Goal: Contribute content

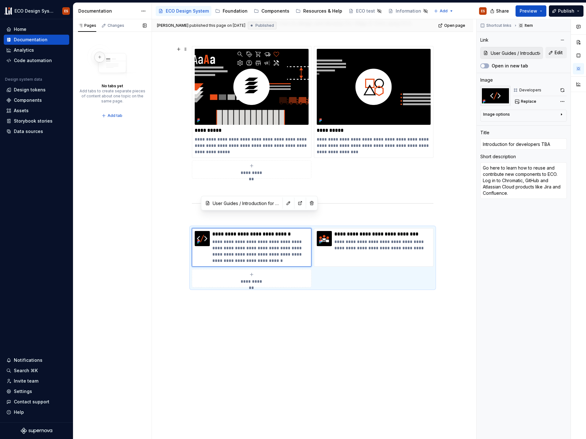
scroll to position [225, 0]
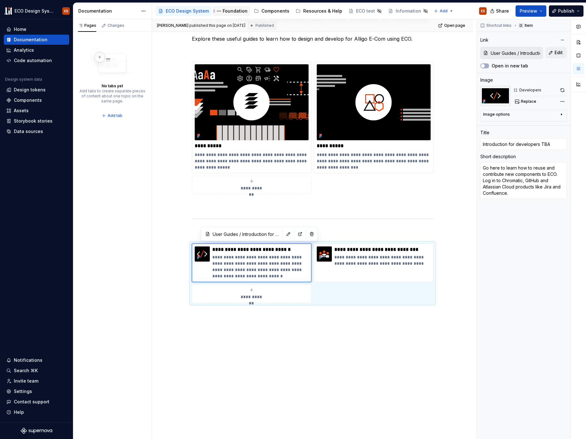
click at [236, 12] on div "Foundation" at bounding box center [235, 11] width 25 height 6
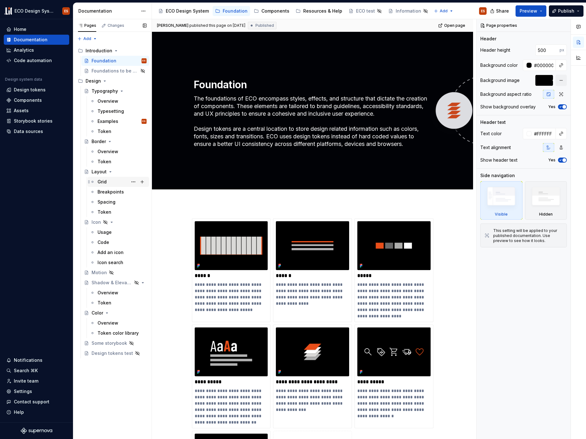
click at [103, 184] on div "Grid" at bounding box center [102, 181] width 9 height 6
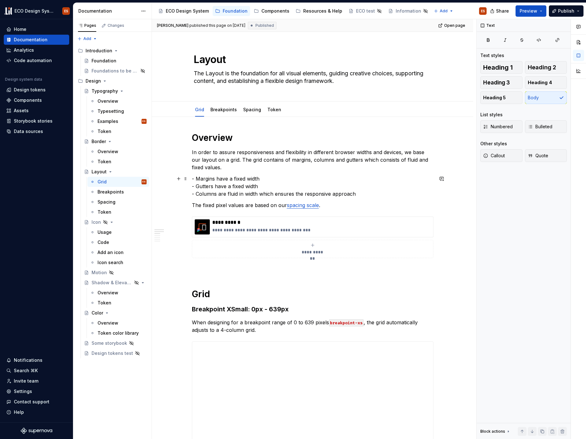
click at [264, 179] on p "- Margins have a fixed width   - Gutters have a fixed width  - Columns are flui…" at bounding box center [313, 186] width 242 height 23
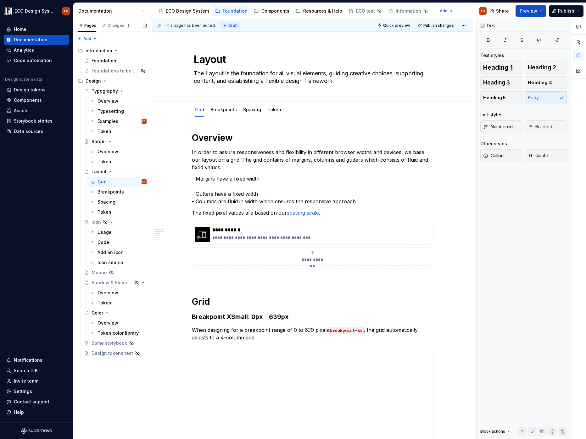
type textarea "*"
click at [229, 171] on p "In order to assure responsiveness and flexibility in different browser widths a…" at bounding box center [313, 159] width 242 height 23
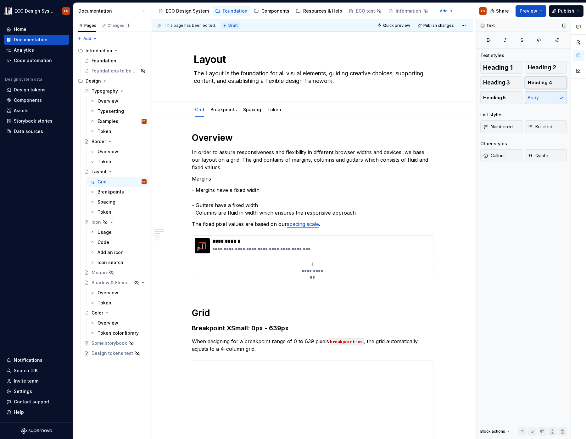
click at [541, 85] on span "Heading 4" at bounding box center [540, 82] width 24 height 6
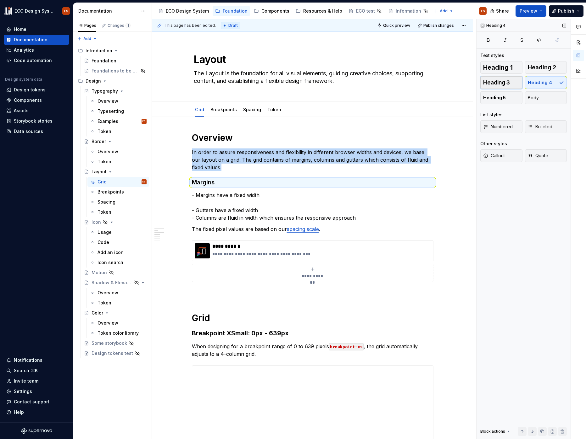
click at [501, 85] on span "Heading 3" at bounding box center [497, 82] width 27 height 6
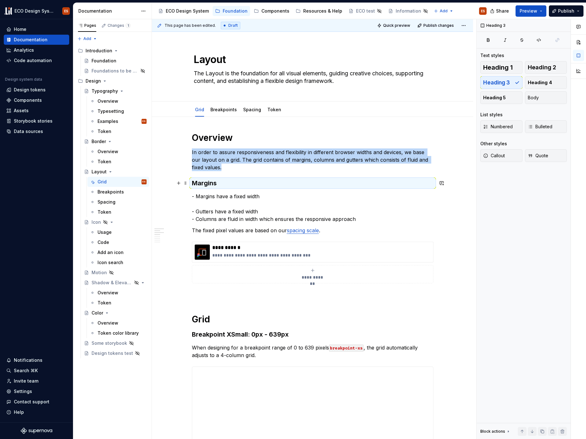
click at [236, 187] on h3 "Margins" at bounding box center [313, 182] width 242 height 9
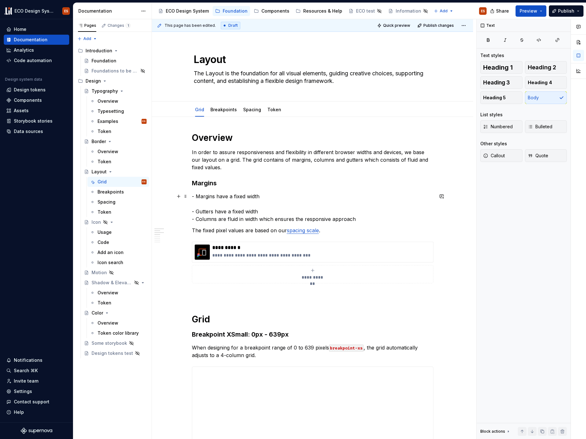
click at [260, 195] on p "- Margins have a fixed width   - Gutters have a fixed width  - Columns are flui…" at bounding box center [313, 207] width 242 height 30
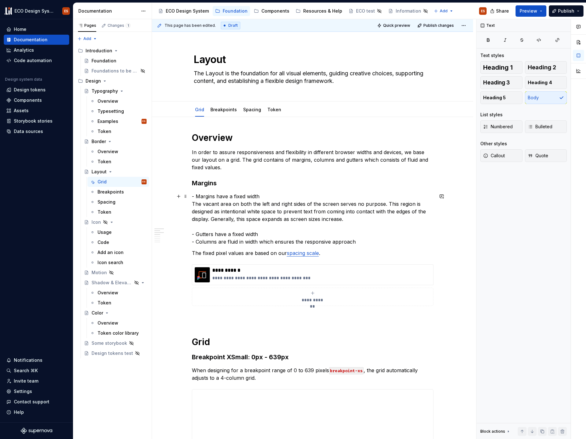
click at [263, 207] on p "- Margins have a fixed width The vacant area on both the left and right sides o…" at bounding box center [313, 218] width 242 height 53
drag, startPoint x: 203, startPoint y: 204, endPoint x: 192, endPoint y: 265, distance: 61.4
click at [249, 205] on p "- Margins have a fixed width The vacant area on both the left and right sides o…" at bounding box center [313, 218] width 242 height 53
drag, startPoint x: 354, startPoint y: 204, endPoint x: 304, endPoint y: 202, distance: 49.5
click at [304, 202] on p "- Margins have a fixed width The empty the left and right sides of the screen s…" at bounding box center [313, 218] width 242 height 53
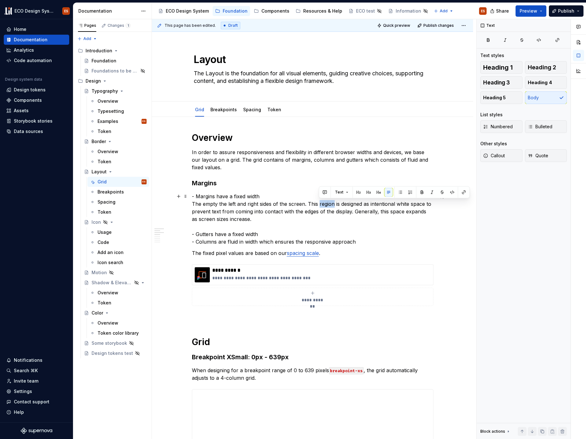
drag, startPoint x: 334, startPoint y: 204, endPoint x: 319, endPoint y: 204, distance: 14.5
click at [319, 204] on p "- Margins have a fixed width The empty the left and right sides of the screen. …" at bounding box center [313, 218] width 242 height 53
click at [252, 211] on p "- Margins have a fixed width The empty the left and right sides of the screen. …" at bounding box center [313, 218] width 242 height 53
drag, startPoint x: 234, startPoint y: 212, endPoint x: 281, endPoint y: 211, distance: 47.2
click at [281, 211] on p "- Margins have a fixed width The empty the left and right sides of the screen. …" at bounding box center [313, 218] width 242 height 53
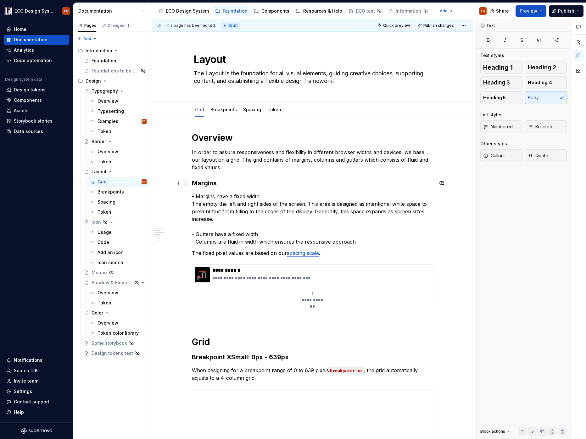
click at [186, 183] on span at bounding box center [185, 182] width 5 height 9
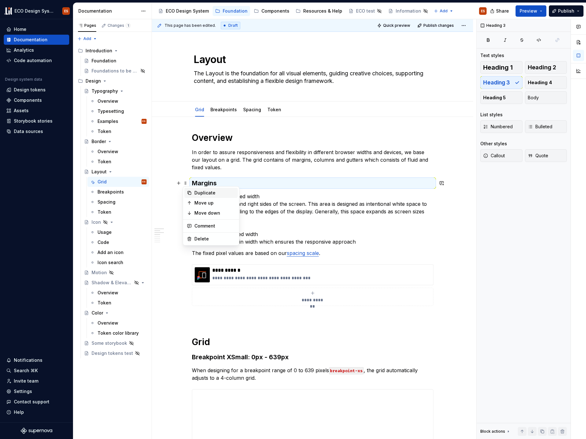
click at [202, 193] on div "Duplicate" at bounding box center [215, 193] width 41 height 6
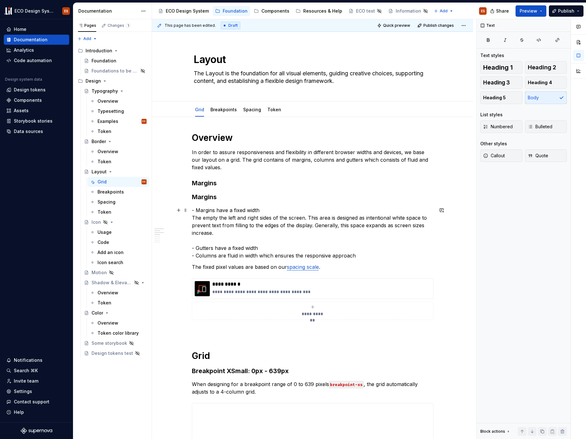
click at [215, 236] on p "- Margins have a fixed width The empty the left and right sides of the screen. …" at bounding box center [313, 232] width 242 height 53
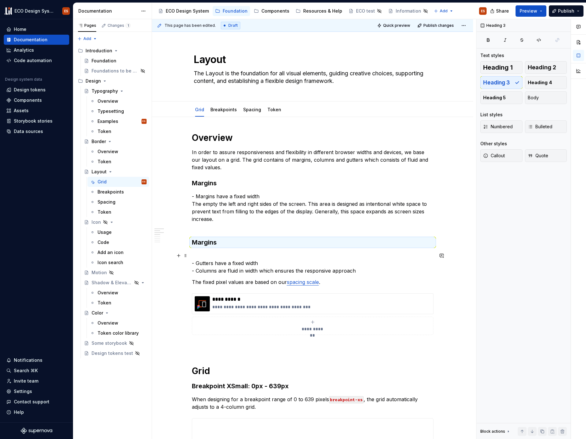
click at [206, 253] on p "- Gutters have a fixed width  - Columns are fluid in width which ensures the re…" at bounding box center [313, 263] width 242 height 23
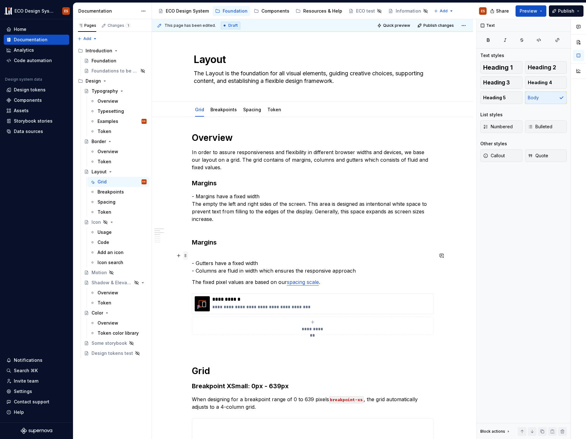
click at [186, 253] on span at bounding box center [185, 255] width 5 height 9
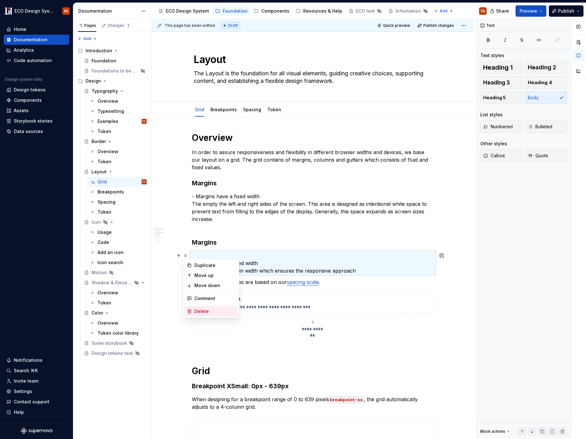
click at [195, 313] on div "Delete" at bounding box center [211, 311] width 54 height 10
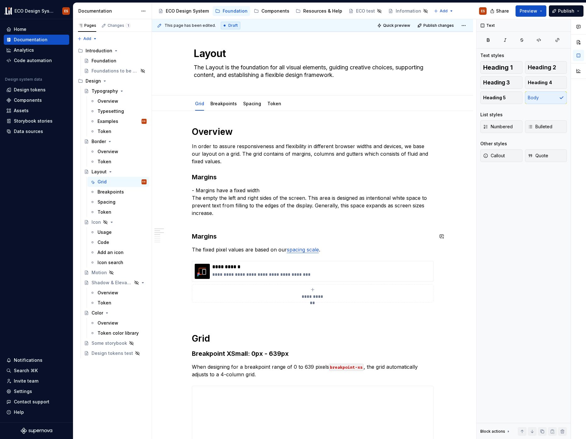
scroll to position [6, 0]
click at [248, 204] on p "- Margins have a fixed width The empty the left and right sides of the screen. …" at bounding box center [313, 205] width 242 height 38
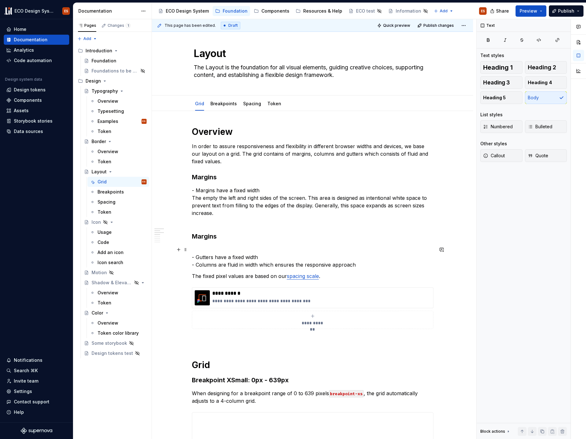
click at [207, 248] on p "- Gutters have a fixed width  - Columns are fluid in width which ensures the re…" at bounding box center [313, 257] width 242 height 23
click at [184, 248] on span at bounding box center [185, 249] width 5 height 9
click at [245, 251] on p "- Gutters have a fixed width  - Columns are fluid in width which ensures the re…" at bounding box center [313, 257] width 242 height 23
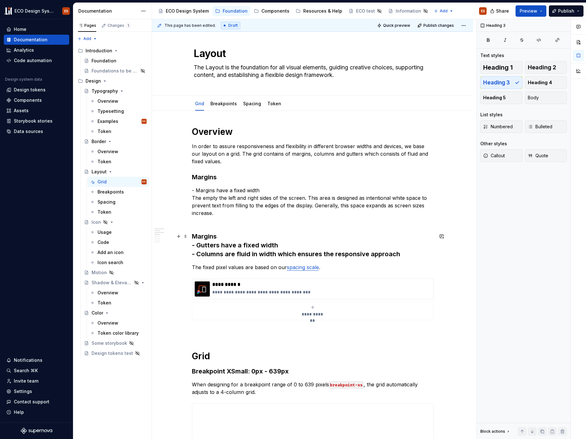
click at [392, 254] on h3 "Margins - Gutters have a fixed width  - Columns are fluid in width which ensure…" at bounding box center [313, 245] width 242 height 26
click at [253, 243] on h3 "Margins - Gutters have a fixed width  - Columns are fluid in width which ensure…" at bounding box center [313, 245] width 242 height 26
click at [532, 100] on span "Body" at bounding box center [533, 97] width 11 height 6
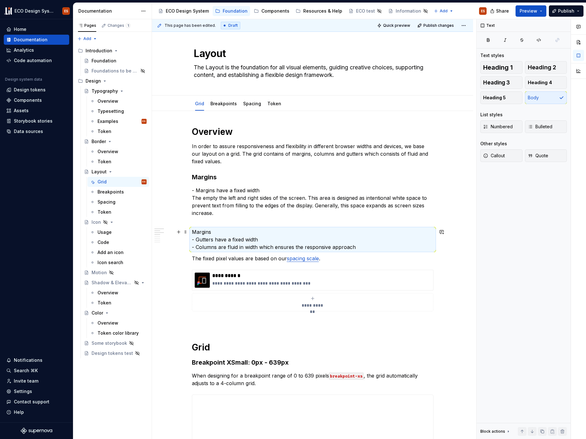
click at [228, 232] on p "Margins - Gutters have a fixed width  - Columns are fluid in width which ensure…" at bounding box center [313, 239] width 242 height 23
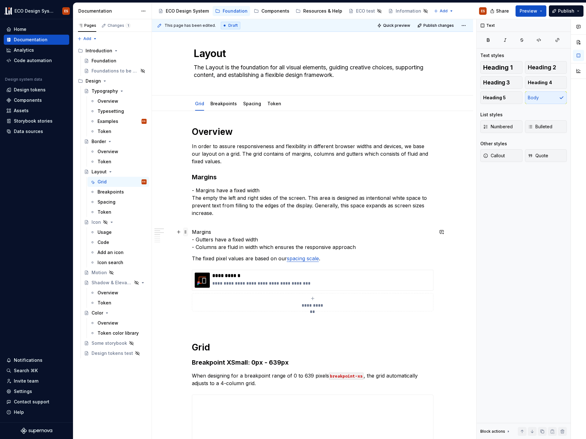
click at [186, 233] on span at bounding box center [185, 231] width 5 height 9
click at [198, 176] on h3 "Margins" at bounding box center [313, 177] width 242 height 9
click at [186, 176] on span at bounding box center [185, 177] width 5 height 9
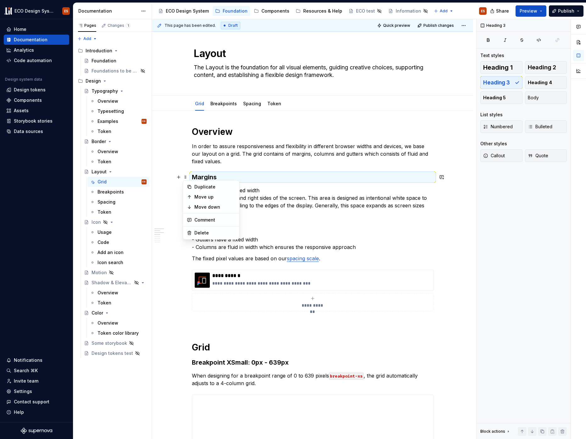
click at [299, 210] on p "- Margins have a fixed width The empty the left and right sides of the screen. …" at bounding box center [313, 205] width 242 height 38
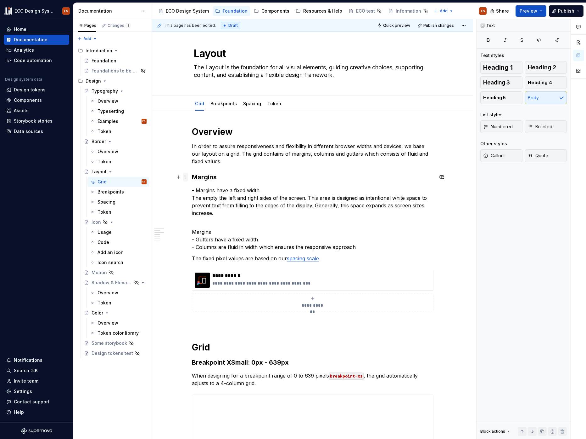
click at [187, 178] on span at bounding box center [185, 177] width 5 height 9
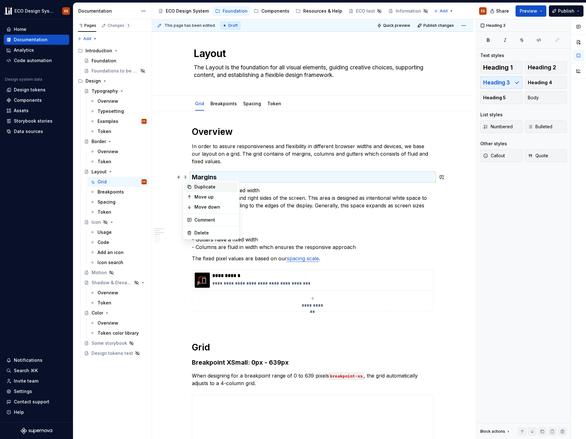
click at [202, 187] on div "Duplicate" at bounding box center [215, 187] width 41 height 6
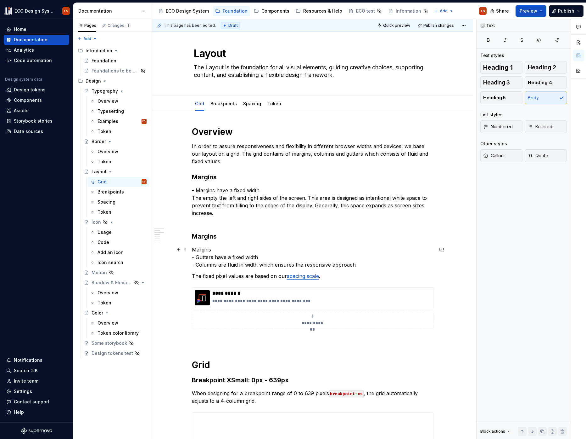
click at [211, 248] on p "Margins - Gutters have a fixed width  - Columns are fluid in width which ensure…" at bounding box center [313, 257] width 242 height 23
click at [184, 247] on span at bounding box center [185, 249] width 5 height 9
click at [262, 264] on p "- Gutters have a fixed width  - Columns are fluid in width which ensures the re…" at bounding box center [313, 257] width 242 height 23
click at [200, 256] on p "- Gutters have a fixed width  - Columns are fluid in width which ensures the re…" at bounding box center [313, 257] width 242 height 23
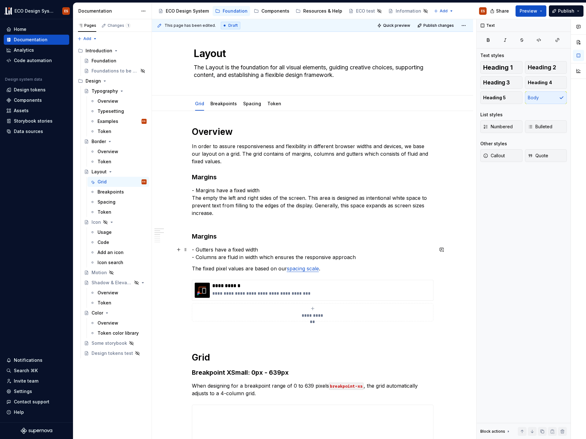
click at [275, 250] on p "- Gutters have a fixed width  - Columns are fluid in width which ensures the re…" at bounding box center [313, 253] width 242 height 15
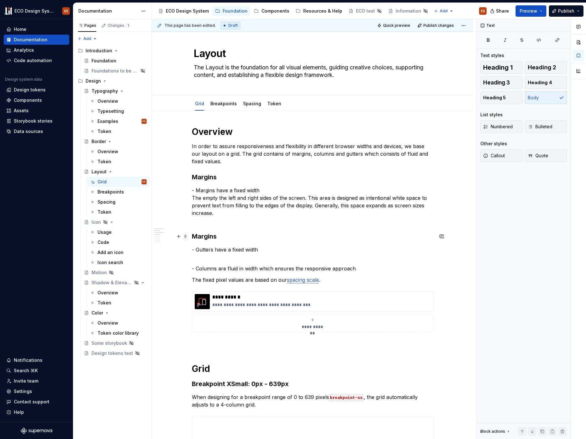
click at [186, 236] on span at bounding box center [185, 236] width 5 height 9
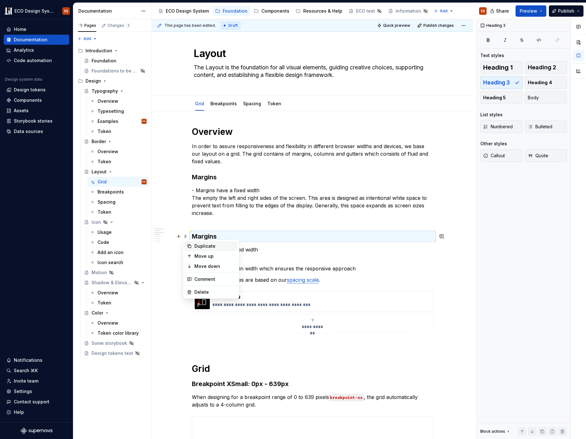
click at [203, 247] on div "Duplicate" at bounding box center [215, 246] width 41 height 6
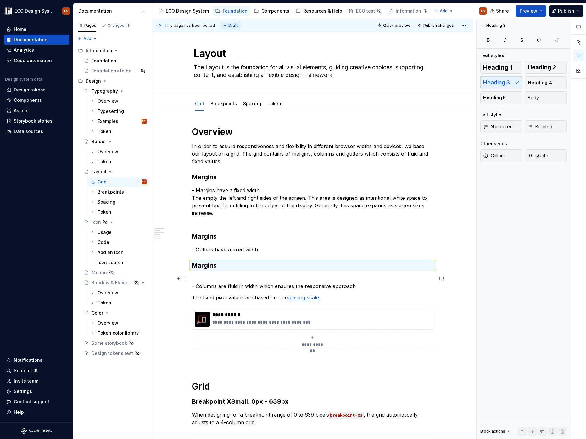
click at [205, 278] on p "- Columns are fluid in width which ensures the responsive approach" at bounding box center [313, 282] width 242 height 15
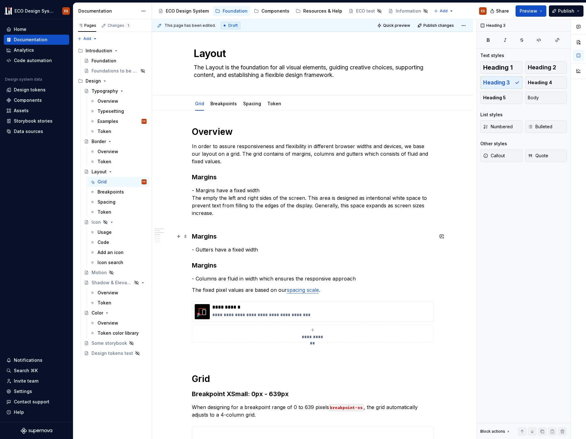
click at [208, 240] on h3 "Margins" at bounding box center [313, 236] width 242 height 9
drag, startPoint x: 221, startPoint y: 238, endPoint x: 191, endPoint y: 238, distance: 29.9
click at [265, 249] on p "- Gutters have a fixed width" at bounding box center [313, 250] width 242 height 8
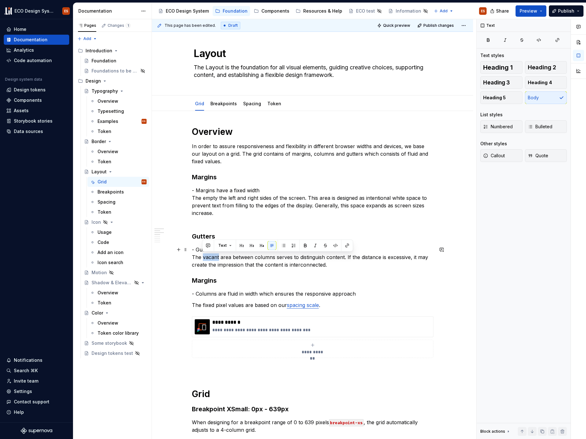
drag, startPoint x: 218, startPoint y: 258, endPoint x: 203, endPoint y: 258, distance: 14.8
click at [203, 258] on p "- Gutters have a fixed width  The vacant area between columns serves to disting…" at bounding box center [313, 257] width 242 height 23
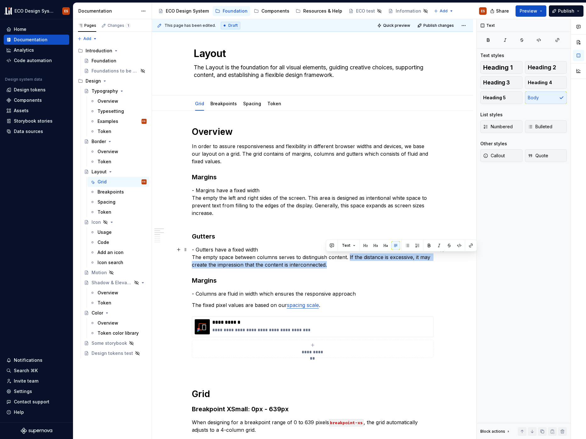
drag, startPoint x: 334, startPoint y: 264, endPoint x: 349, endPoint y: 259, distance: 16.4
click at [349, 259] on p "- Gutters have a fixed width  The empty space between columns serves to disting…" at bounding box center [313, 257] width 242 height 23
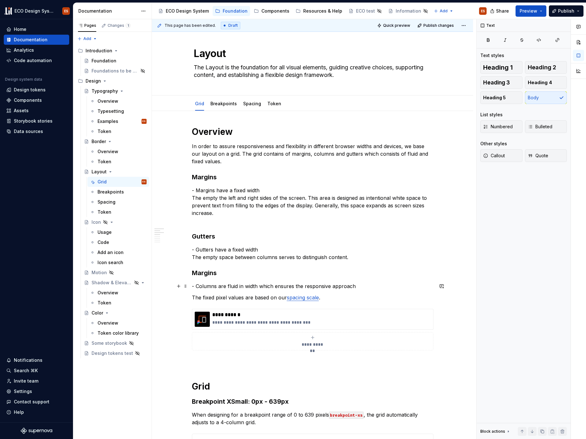
click at [359, 285] on p "- Columns are fluid in width which ensures the responsive approach" at bounding box center [313, 286] width 242 height 8
click at [360, 289] on p "- Columns are fluid in width which ensures the responsive approach" at bounding box center [313, 286] width 242 height 8
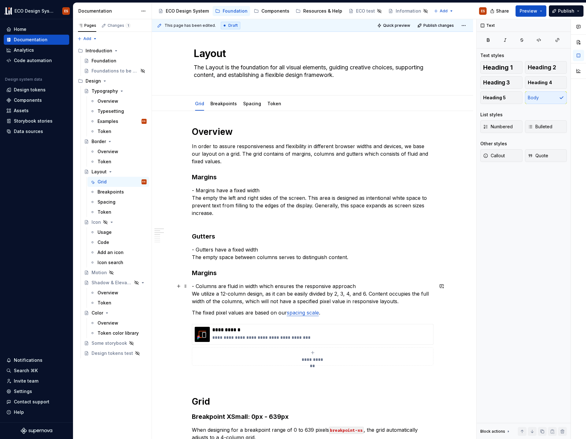
click at [225, 293] on p "- Columns are fluid in width which ensures the responsive approach We utilize a…" at bounding box center [313, 293] width 242 height 23
drag, startPoint x: 382, startPoint y: 294, endPoint x: 277, endPoint y: 295, distance: 104.5
click at [277, 295] on p "- Columns are fluid in width which ensures the responsive approach We utilize a…" at bounding box center [313, 293] width 242 height 23
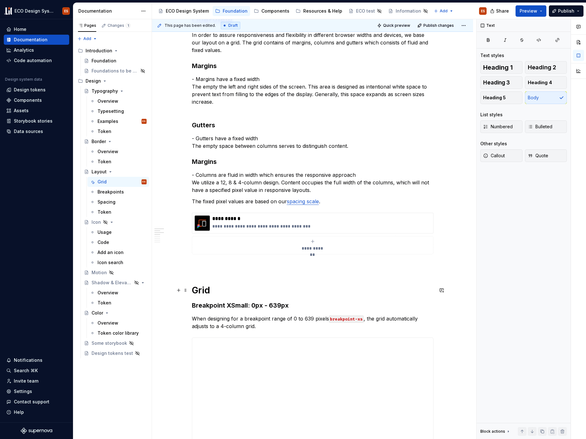
scroll to position [116, 0]
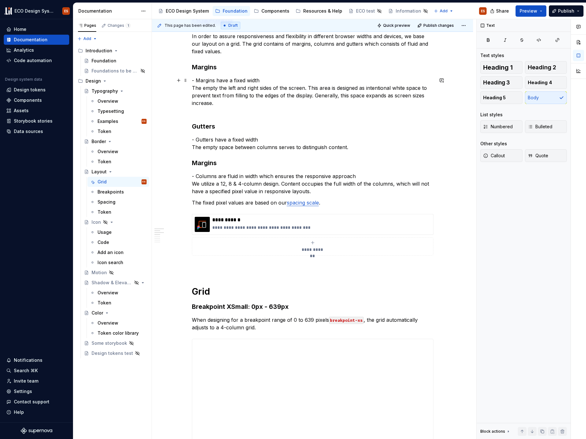
click at [221, 109] on p "- Margins have a fixed width The empty the left and right sides of the screen. …" at bounding box center [313, 95] width 242 height 38
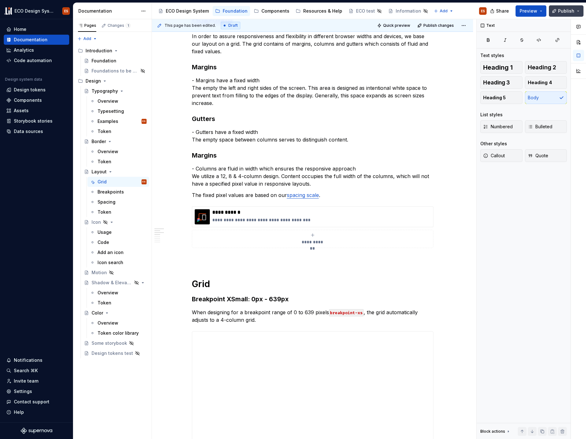
click at [560, 11] on span "Publish" at bounding box center [566, 11] width 16 height 6
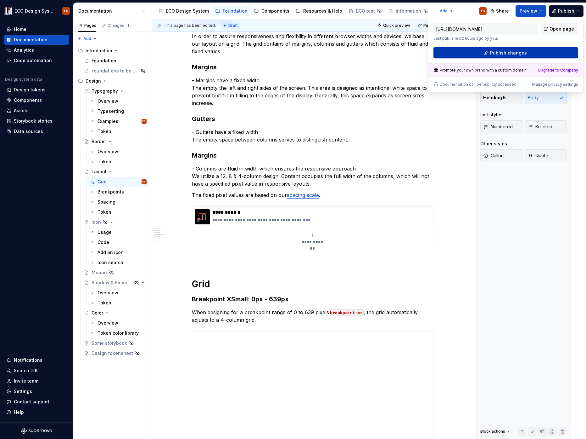
click at [542, 55] on button "Publish changes" at bounding box center [506, 52] width 145 height 11
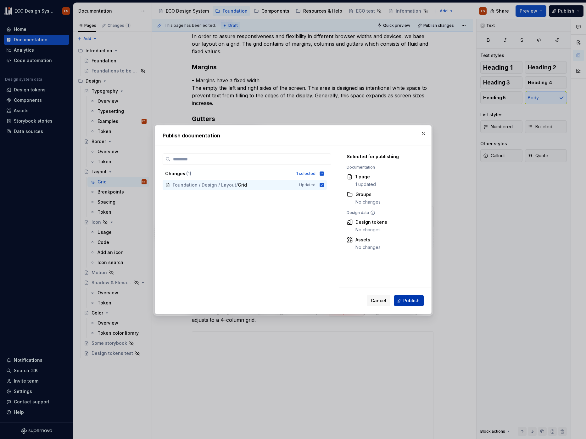
click at [403, 296] on button "Publish" at bounding box center [409, 300] width 30 height 11
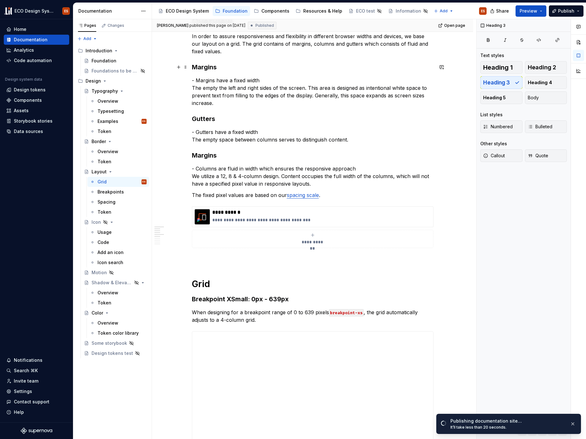
click at [219, 70] on h3 "Margins" at bounding box center [313, 67] width 242 height 9
click at [192, 80] on p "- Margins have a fixed width The empty the left and right sides of the screen. …" at bounding box center [313, 91] width 242 height 30
click at [186, 81] on span at bounding box center [185, 80] width 5 height 9
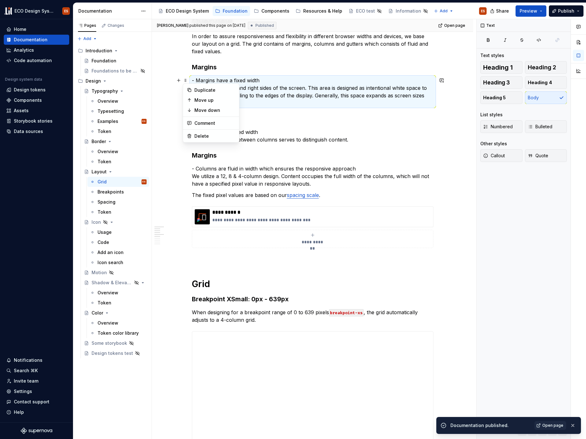
click at [205, 69] on h3 "Margins" at bounding box center [313, 67] width 242 height 9
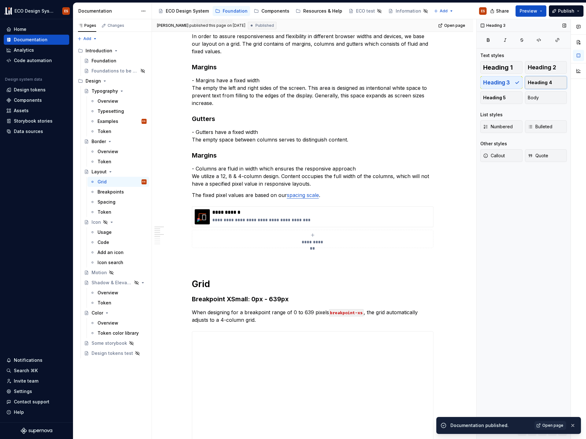
click at [534, 79] on button "Heading 4" at bounding box center [546, 82] width 42 height 13
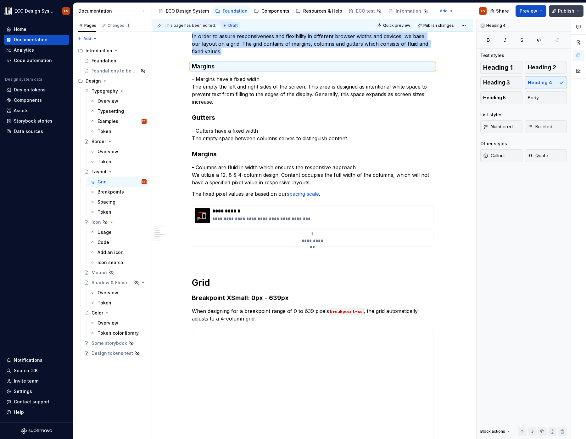
click at [558, 13] on button "Publish" at bounding box center [566, 10] width 35 height 11
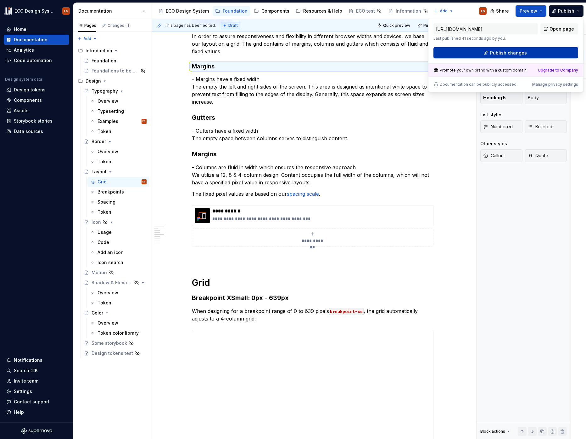
click at [528, 55] on button "Publish changes" at bounding box center [506, 52] width 145 height 11
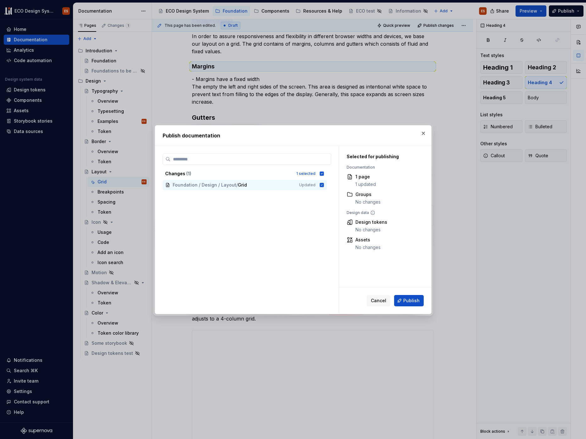
click at [407, 306] on div "Cancel Publish" at bounding box center [385, 300] width 92 height 26
click at [407, 304] on button "Publish" at bounding box center [409, 300] width 30 height 11
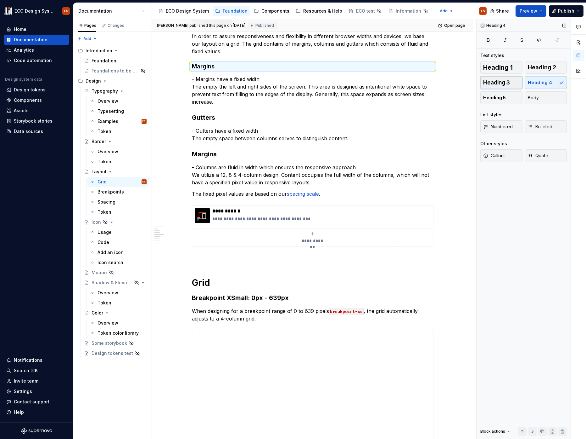
click at [498, 81] on span "Heading 3" at bounding box center [497, 82] width 27 height 6
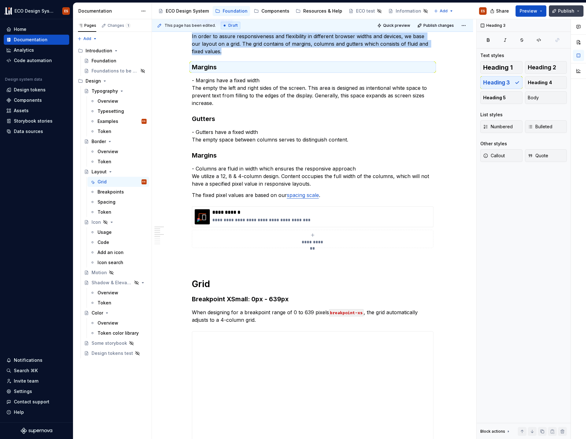
click at [567, 12] on span "Publish" at bounding box center [566, 11] width 16 height 6
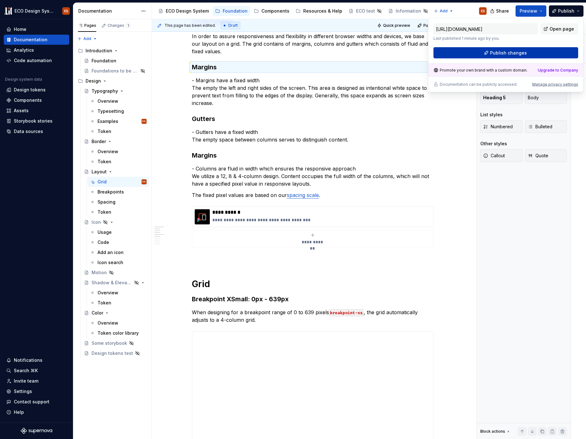
click at [518, 55] on span "Publish changes" at bounding box center [508, 53] width 37 height 6
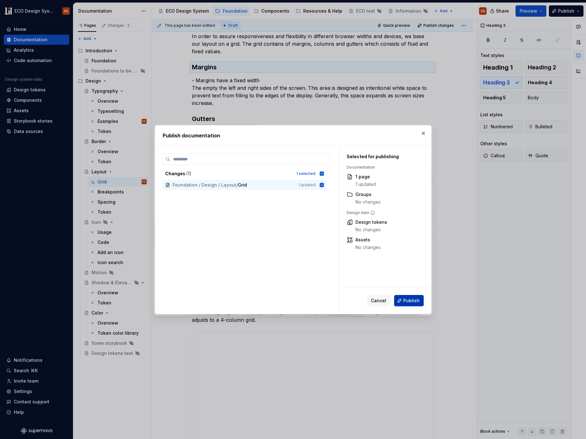
click at [409, 297] on span "Publish" at bounding box center [412, 300] width 16 height 6
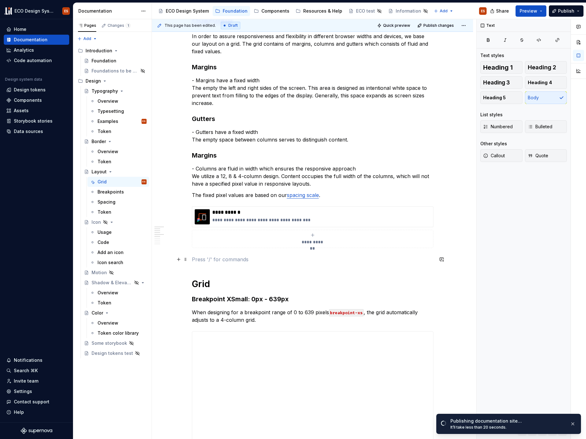
click at [217, 259] on p at bounding box center [313, 259] width 242 height 8
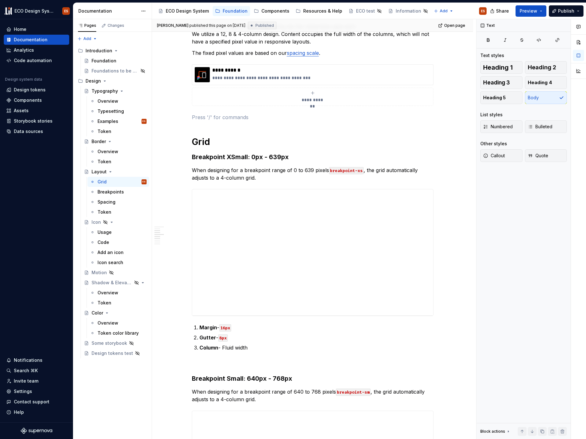
scroll to position [115, 0]
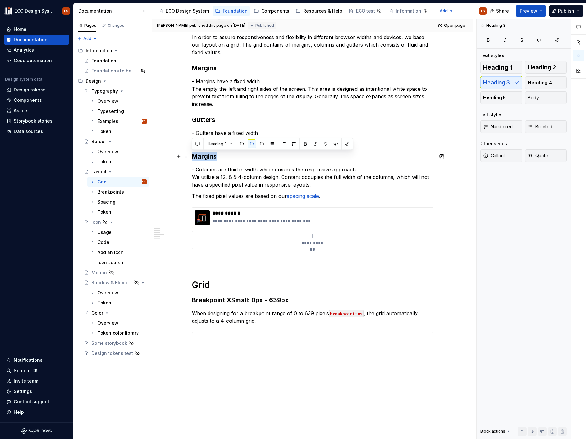
drag, startPoint x: 215, startPoint y: 156, endPoint x: 192, endPoint y: 157, distance: 22.7
click at [192, 157] on h3 "Margins" at bounding box center [313, 156] width 242 height 9
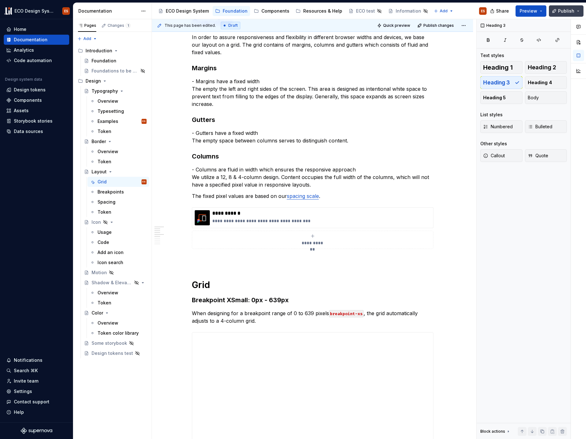
click at [554, 11] on button "Publish" at bounding box center [566, 10] width 35 height 11
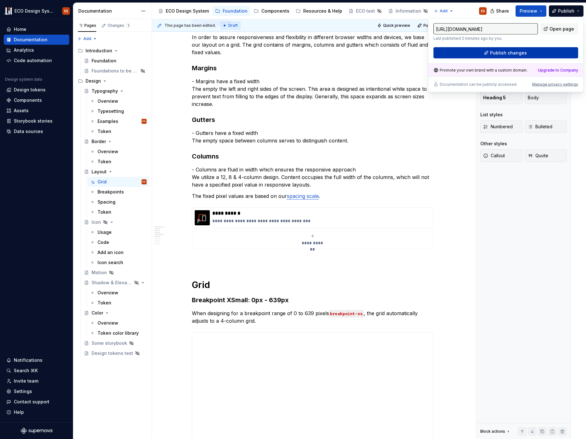
click at [543, 53] on button "Publish changes" at bounding box center [506, 52] width 145 height 11
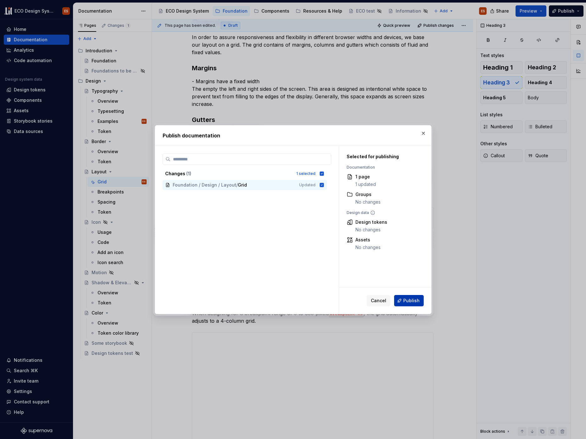
click at [410, 298] on span "Publish" at bounding box center [412, 300] width 16 height 6
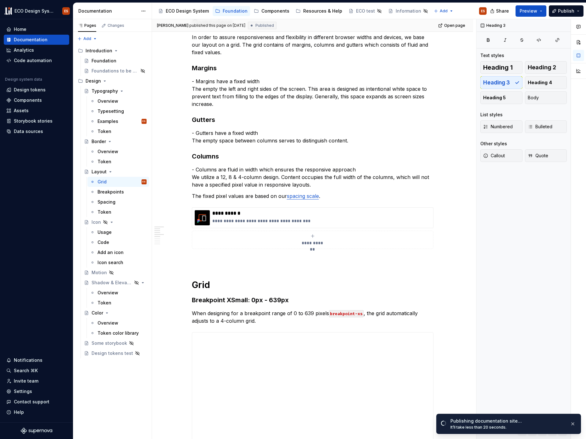
click at [214, 67] on h3 "Margins" at bounding box center [313, 68] width 242 height 9
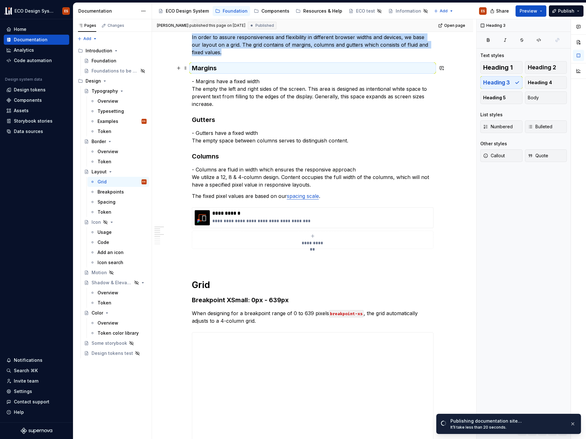
click at [212, 67] on h3 "Margins" at bounding box center [313, 68] width 242 height 9
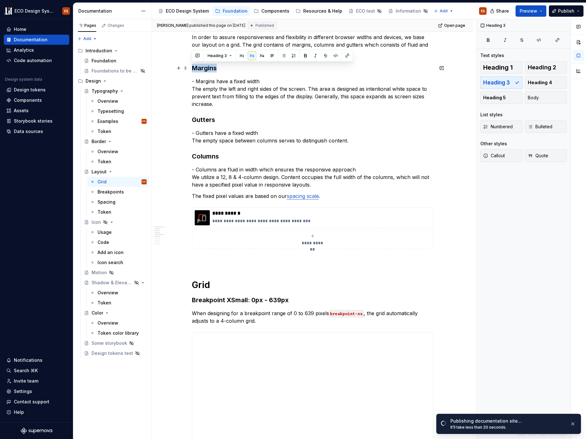
click at [212, 67] on h3 "Margins" at bounding box center [313, 68] width 242 height 9
copy h3 "Margins"
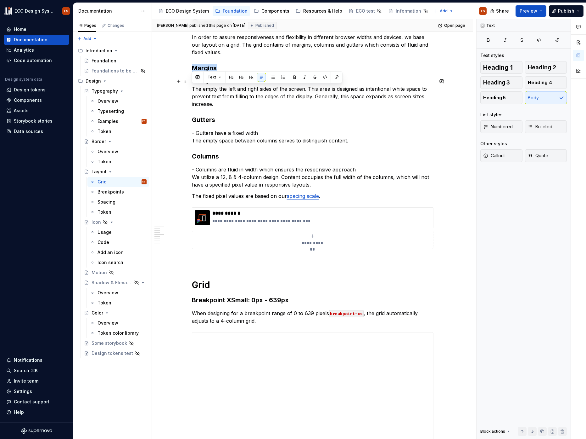
drag, startPoint x: 193, startPoint y: 89, endPoint x: 225, endPoint y: 106, distance: 36.6
click at [225, 106] on p "- Margins have a fixed width The empty the left and right sides of the screen. …" at bounding box center [313, 92] width 242 height 30
copy p "The empty the left and right sides of the screen. This area is designed as inte…"
click at [205, 144] on p "- Gutters have a fixed width  The empty space between columns serves to disting…" at bounding box center [313, 136] width 242 height 15
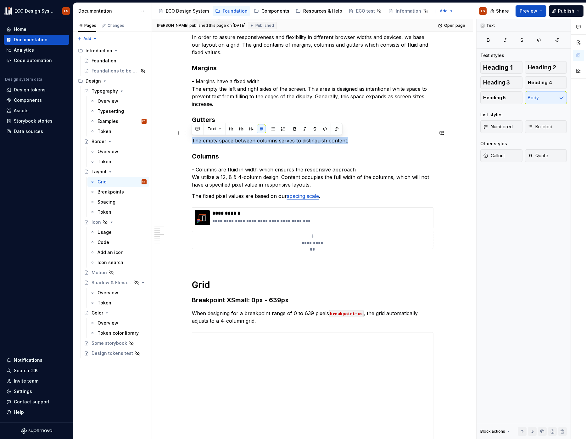
drag, startPoint x: 192, startPoint y: 140, endPoint x: 348, endPoint y: 139, distance: 156.5
click at [348, 139] on p "- Gutters have a fixed width  The empty space between columns serves to disting…" at bounding box center [313, 136] width 242 height 15
click at [339, 142] on p "- Gutters have a fixed width  The empty space between columns serves to disting…" at bounding box center [313, 136] width 242 height 15
click at [330, 142] on p "- Gutters have a fixed width  The empty space between columns serves to disting…" at bounding box center [313, 136] width 242 height 15
click at [330, 141] on p "- Gutters have a fixed width  The empty space between columns serves to disting…" at bounding box center [313, 136] width 242 height 15
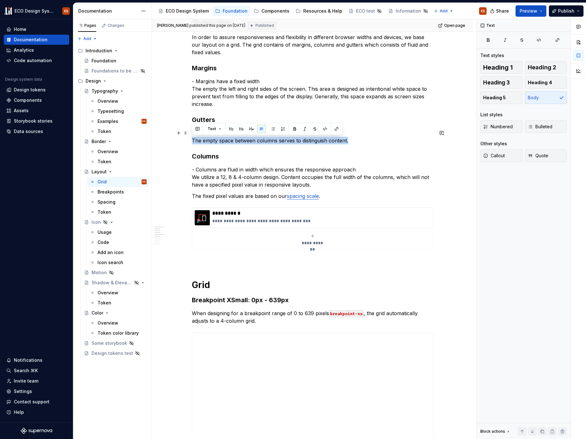
drag, startPoint x: 350, startPoint y: 142, endPoint x: 190, endPoint y: 140, distance: 160.2
copy p "The empty space between columns serves to distinguish content."
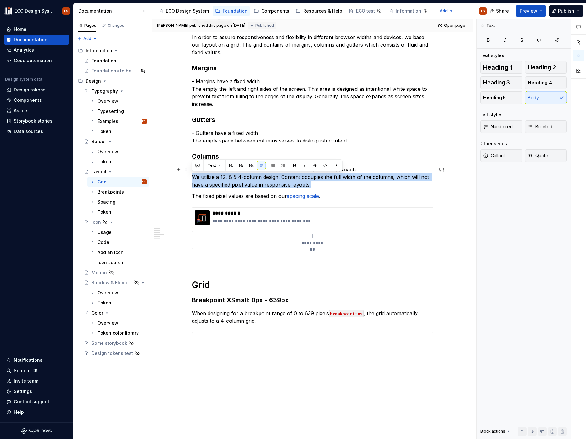
drag, startPoint x: 310, startPoint y: 185, endPoint x: 189, endPoint y: 176, distance: 121.2
copy p "We utilize a 12, 8 & 4-column design. Content occupies the full width of the co…"
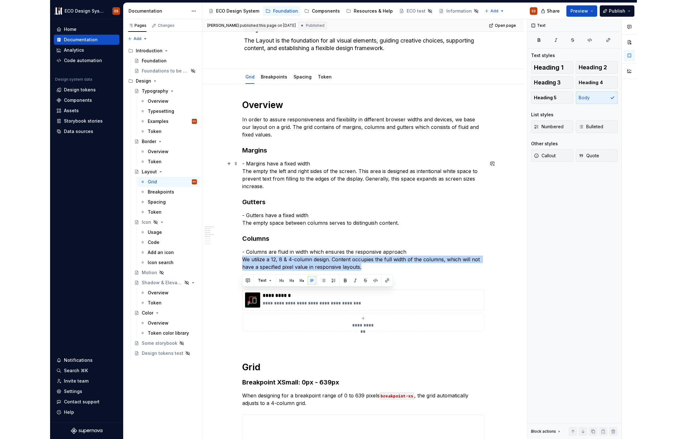
scroll to position [0, 0]
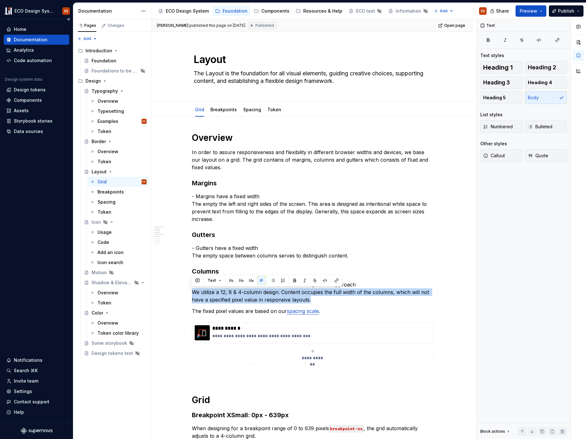
click at [33, 41] on div "Documentation" at bounding box center [31, 40] width 34 height 6
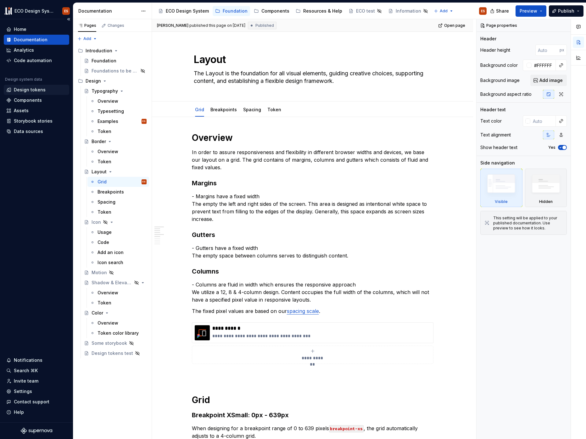
click at [24, 91] on div "Design tokens" at bounding box center [30, 90] width 32 height 6
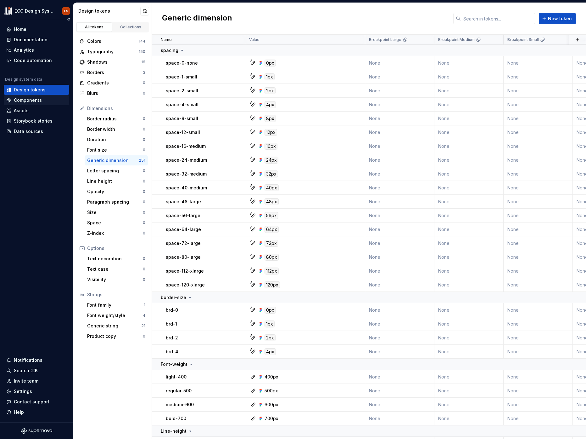
click at [22, 97] on div "Components" at bounding box center [36, 100] width 65 height 10
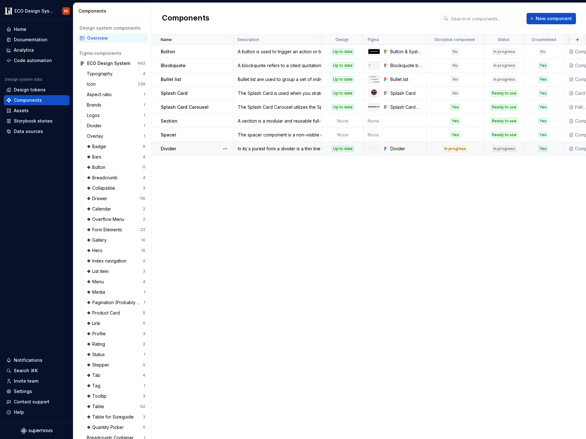
click at [456, 149] on div "In progress" at bounding box center [456, 148] width 24 height 6
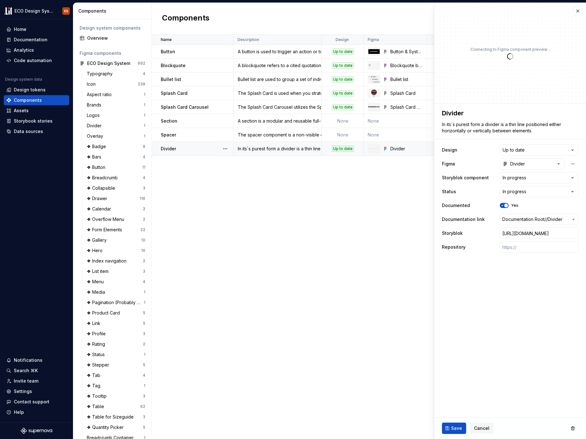
click at [456, 149] on label "Design" at bounding box center [449, 150] width 15 height 6
type textarea "*"
click at [575, 178] on html "ECO Design System ES Home Documentation Analytics Code automation Design system…" at bounding box center [293, 219] width 586 height 439
select select "**********"
type textarea "*"
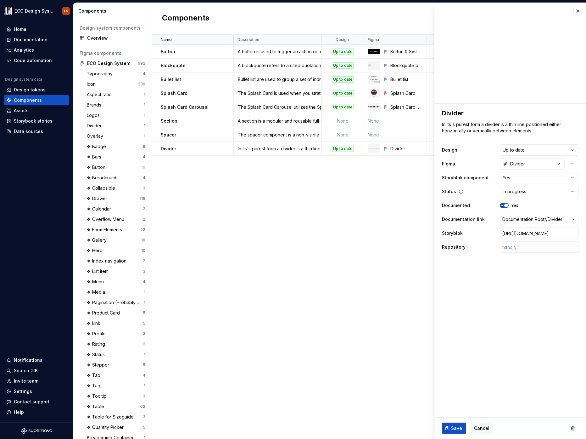
click at [574, 191] on html "ECO Design System ES Home Documentation Analytics Code automation Design system…" at bounding box center [293, 219] width 586 height 439
select select "**********"
click at [453, 428] on span "Save" at bounding box center [456, 428] width 11 height 6
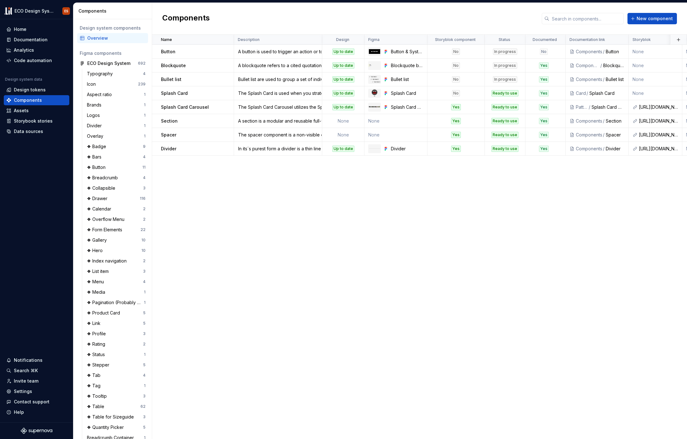
click at [409, 207] on div "Name Description Design Figma Storyblok component Status Documented Documentati…" at bounding box center [419, 237] width 535 height 404
click at [202, 227] on div "Name Description Design Figma Storyblok component Status Documented Documentati…" at bounding box center [419, 237] width 535 height 404
click at [32, 40] on div "Documentation" at bounding box center [31, 40] width 34 height 6
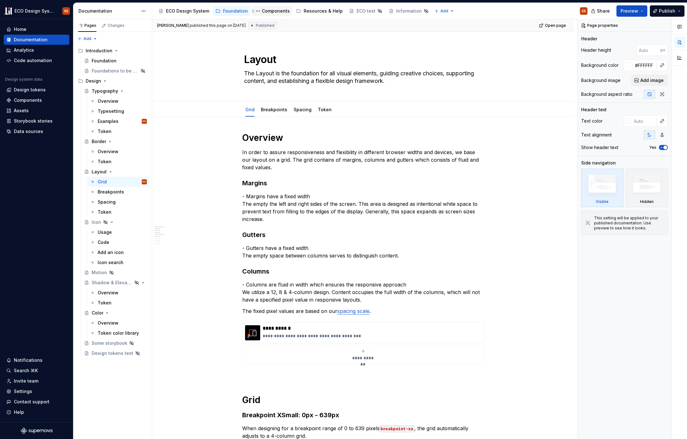
click at [262, 12] on div "Components" at bounding box center [276, 11] width 28 height 6
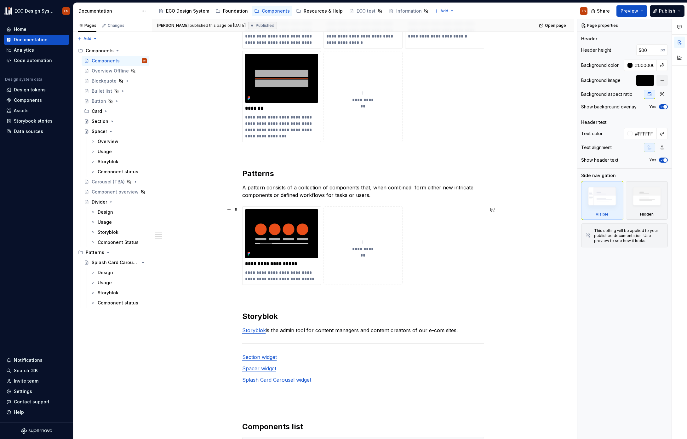
scroll to position [573, 0]
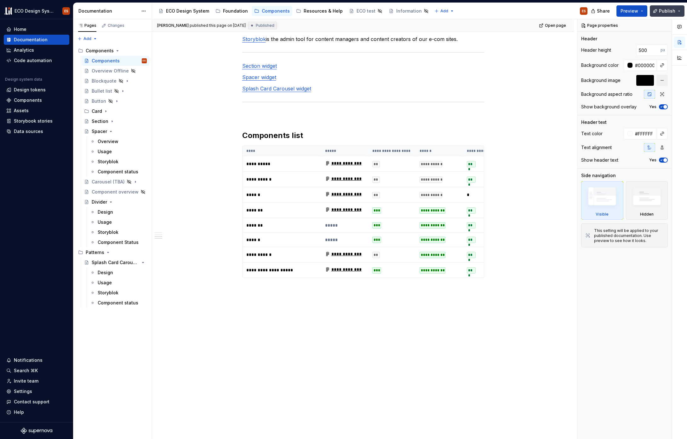
click at [586, 13] on span "Publish" at bounding box center [667, 11] width 16 height 6
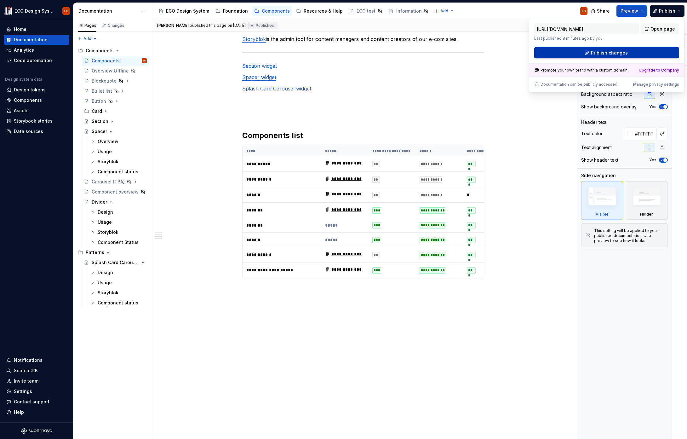
click at [586, 54] on button "Publish changes" at bounding box center [606, 52] width 145 height 11
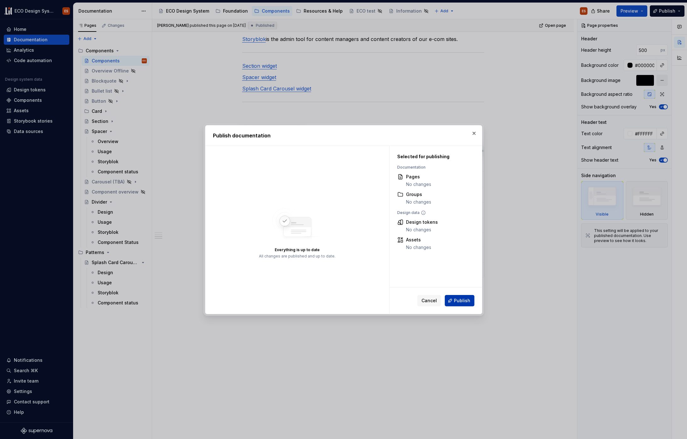
click at [464, 303] on span "Publish" at bounding box center [462, 300] width 16 height 6
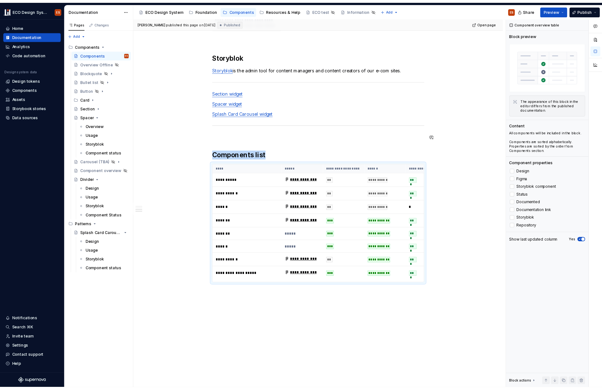
scroll to position [543, 0]
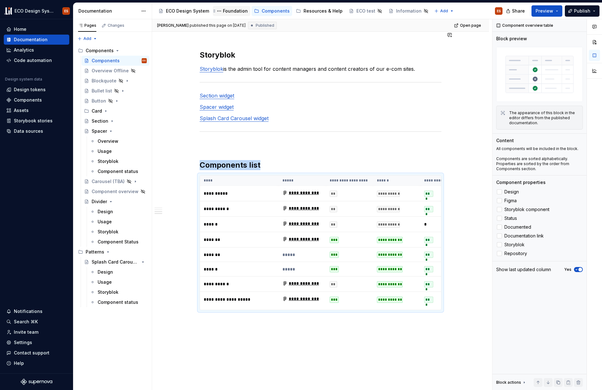
click at [235, 13] on div "Foundation" at bounding box center [235, 11] width 25 height 6
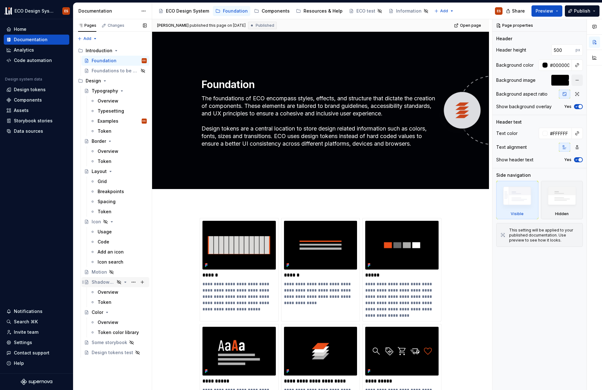
click at [120, 283] on icon "Page tree" at bounding box center [119, 282] width 4 height 4
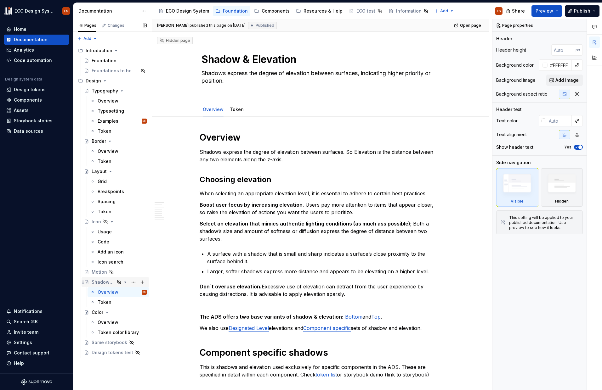
click at [125, 282] on icon "Page tree" at bounding box center [126, 282] width 2 height 1
click at [126, 282] on icon "Page tree" at bounding box center [125, 283] width 1 height 2
click at [127, 282] on icon "Page tree" at bounding box center [125, 282] width 5 height 5
click at [133, 281] on button "Page tree" at bounding box center [133, 282] width 9 height 9
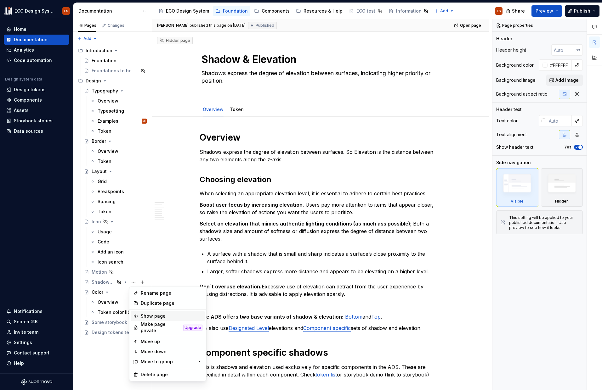
click at [156, 316] on div "Show page" at bounding box center [172, 316] width 62 height 6
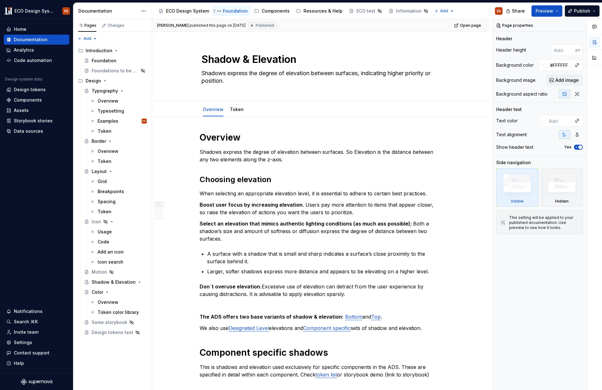
click at [229, 10] on div "Foundation" at bounding box center [235, 11] width 25 height 6
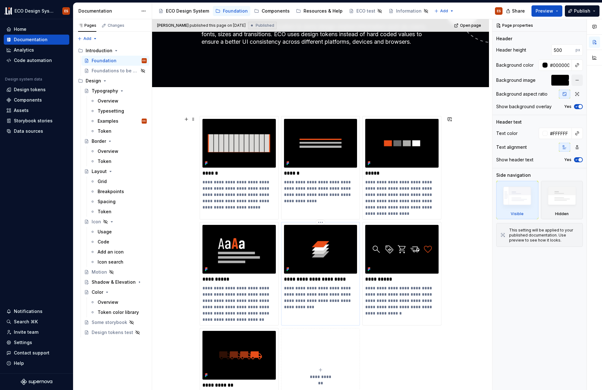
scroll to position [137, 0]
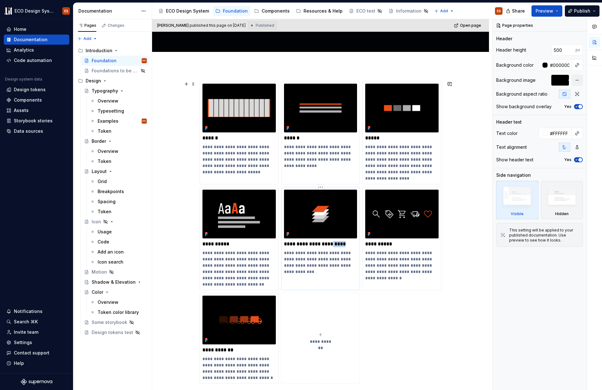
drag, startPoint x: 342, startPoint y: 245, endPoint x: 356, endPoint y: 244, distance: 14.5
click at [356, 244] on p "**********" at bounding box center [320, 244] width 73 height 6
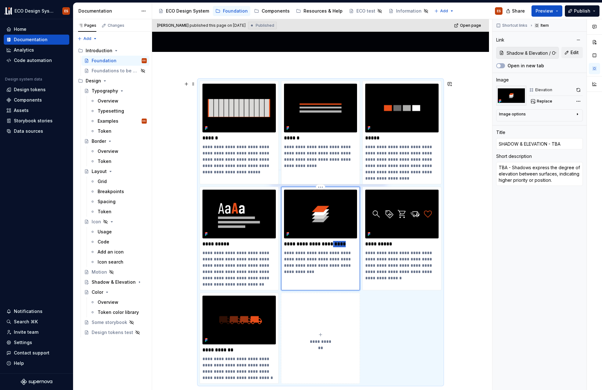
type textarea "*"
type input "SHADOW & ELEVATION"
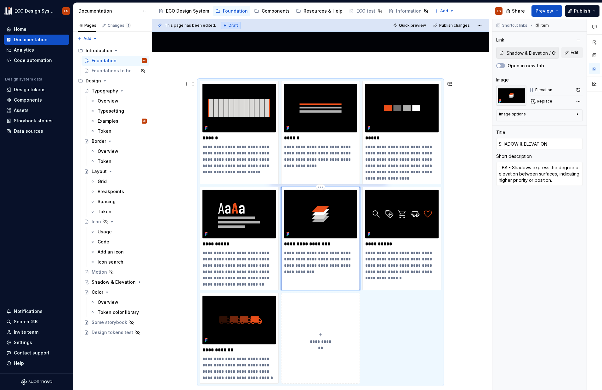
type textarea "*"
type input "SHADOW & ELEVATION"
drag, startPoint x: 297, startPoint y: 254, endPoint x: 283, endPoint y: 255, distance: 14.3
click at [284, 255] on p "**********" at bounding box center [320, 262] width 73 height 25
type textarea "*"
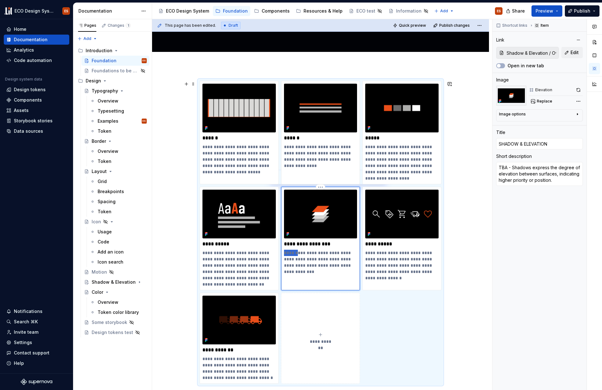
type textarea "Shadows express the degree of elevation between surfaces, indicating higher pri…"
click at [580, 15] on button "Publish" at bounding box center [582, 10] width 35 height 11
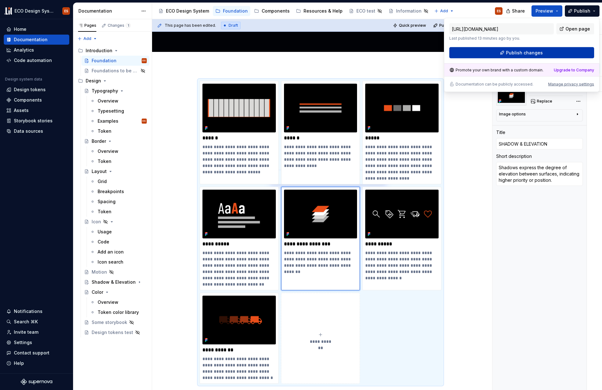
click at [565, 52] on button "Publish changes" at bounding box center [521, 52] width 145 height 11
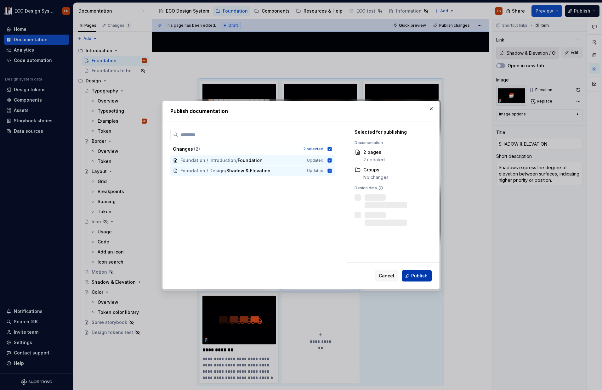
click at [412, 276] on button "Publish" at bounding box center [417, 275] width 30 height 11
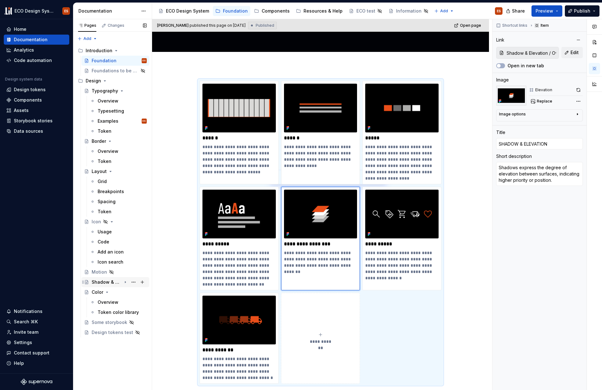
click at [125, 282] on icon "Page tree" at bounding box center [125, 283] width 1 height 2
click at [106, 292] on div "Overview" at bounding box center [108, 292] width 21 height 6
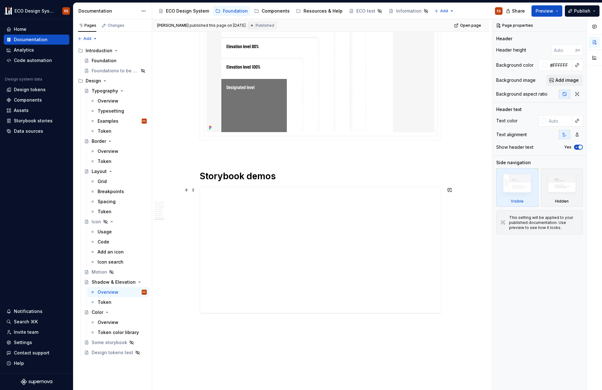
scroll to position [1146, 0]
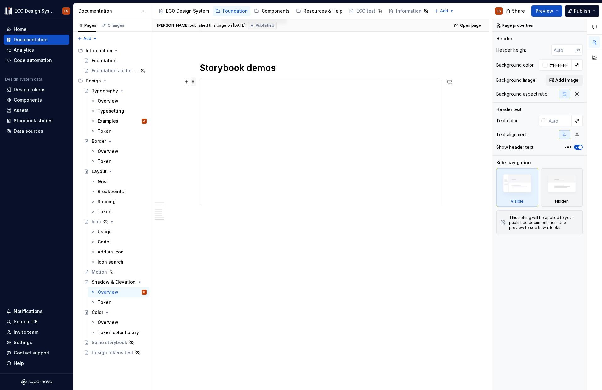
click at [192, 80] on span at bounding box center [193, 81] width 5 height 9
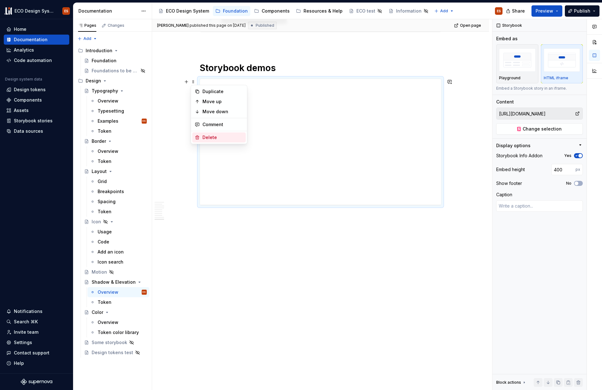
click at [210, 135] on div "Delete" at bounding box center [222, 137] width 41 height 6
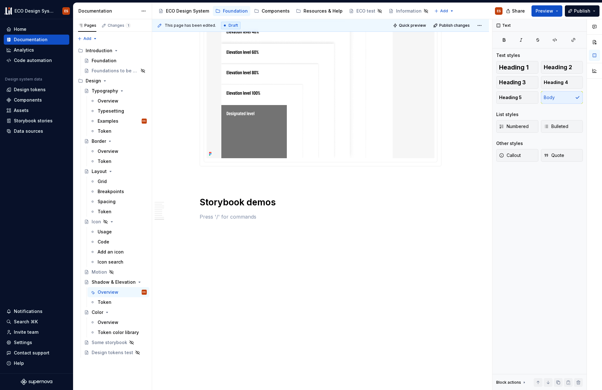
scroll to position [1012, 0]
click at [193, 202] on span at bounding box center [193, 202] width 5 height 9
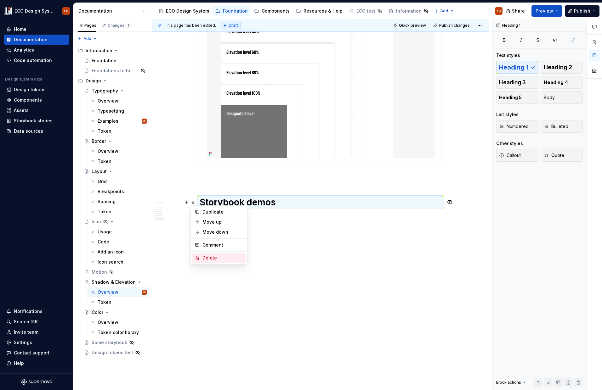
click at [208, 256] on div "Delete" at bounding box center [222, 258] width 41 height 6
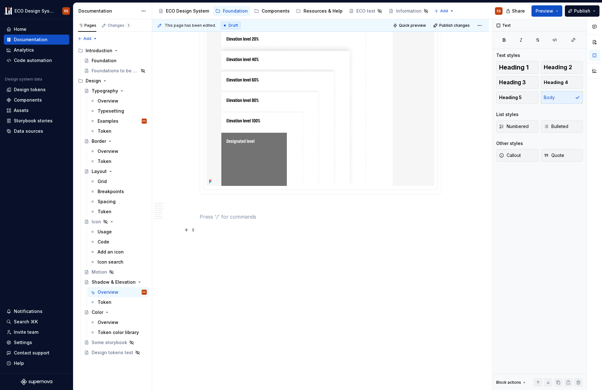
scroll to position [984, 0]
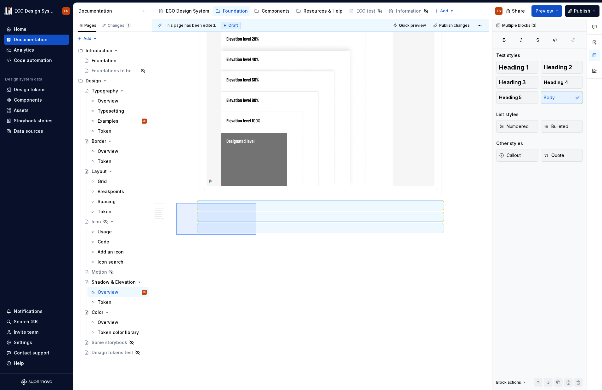
drag, startPoint x: 176, startPoint y: 203, endPoint x: 256, endPoint y: 235, distance: 86.2
click at [256, 235] on div "This page has been edited. Draft Quick preview Publish changes Shadow & Elevati…" at bounding box center [322, 204] width 340 height 371
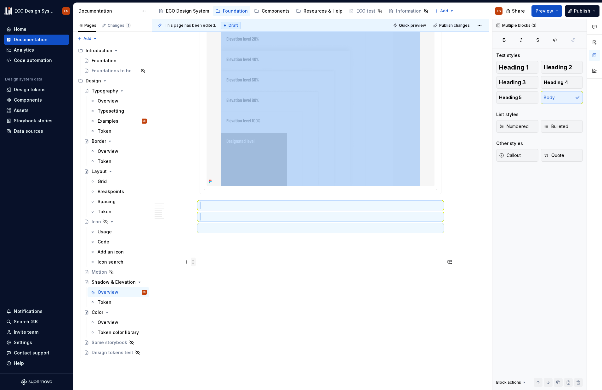
click at [193, 263] on span at bounding box center [193, 262] width 5 height 9
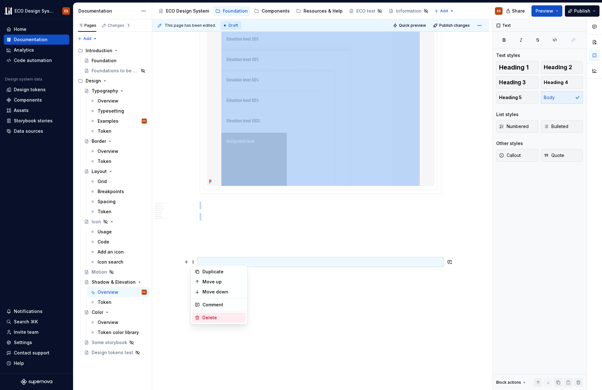
click at [213, 315] on div "Delete" at bounding box center [222, 318] width 41 height 6
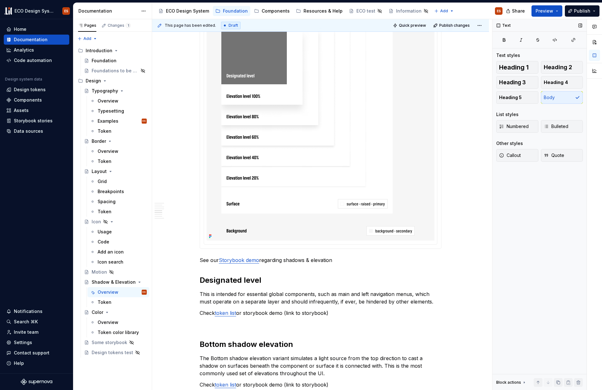
scroll to position [0, 0]
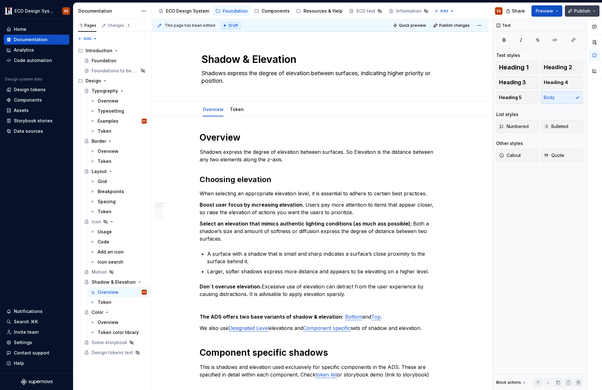
click at [580, 9] on span "Publish" at bounding box center [582, 11] width 16 height 6
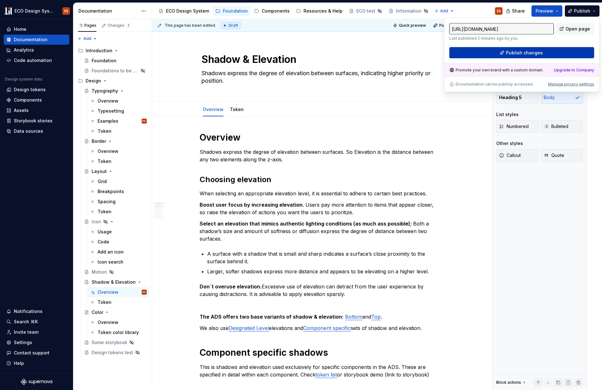
click at [563, 52] on button "Publish changes" at bounding box center [521, 52] width 145 height 11
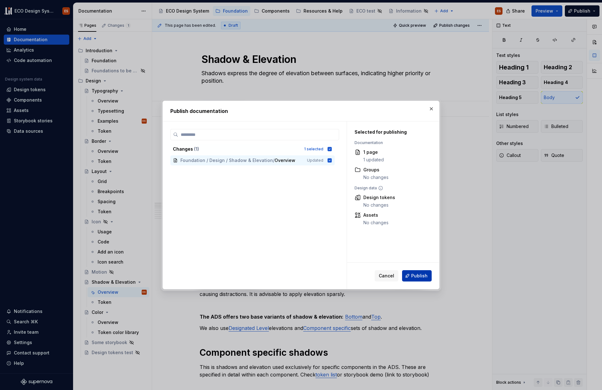
click at [414, 277] on span "Publish" at bounding box center [419, 276] width 16 height 6
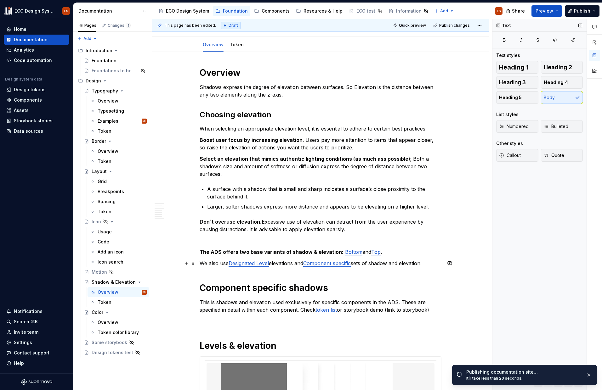
scroll to position [73, 0]
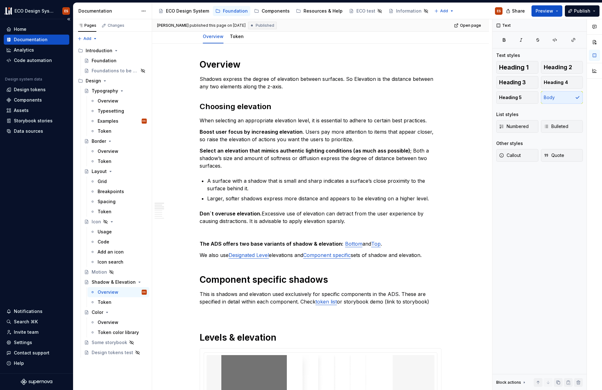
type textarea "*"
